Goal: Use online tool/utility: Utilize a website feature to perform a specific function

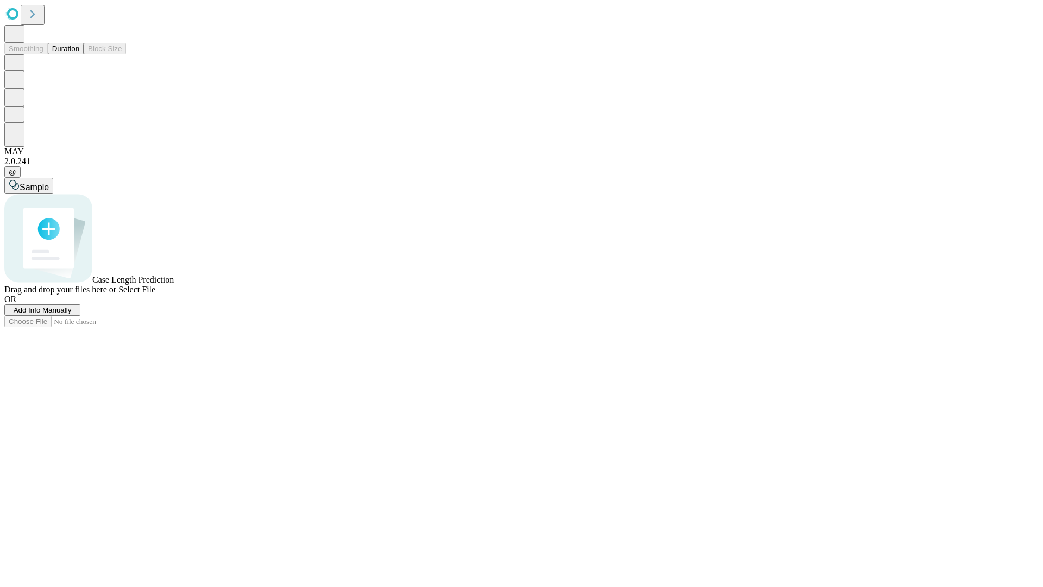
click at [79, 54] on button "Duration" at bounding box center [66, 48] width 36 height 11
click at [49, 182] on span "Sample" at bounding box center [34, 186] width 29 height 9
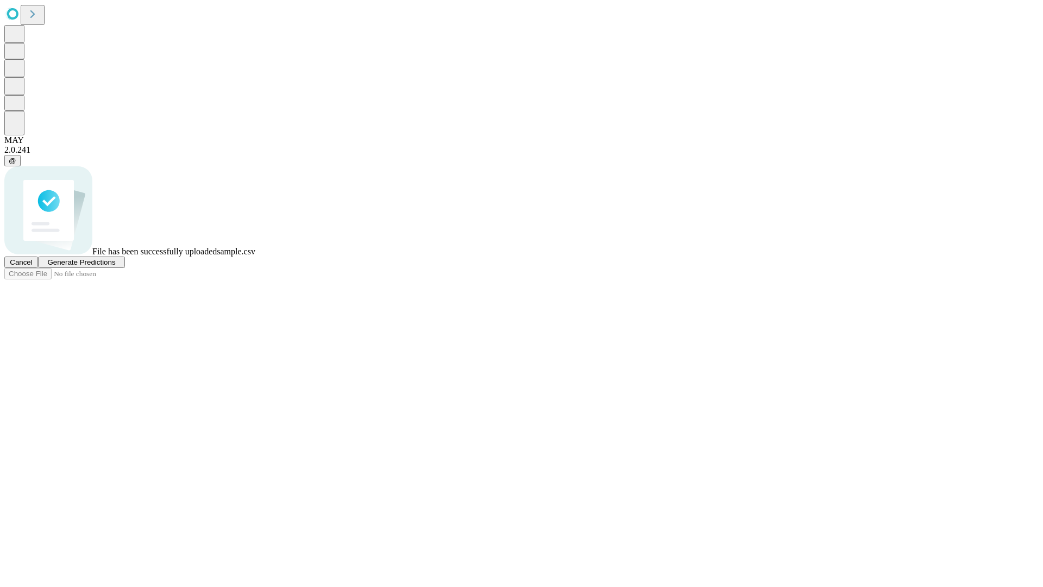
click at [115, 266] on span "Generate Predictions" at bounding box center [81, 262] width 68 height 8
